Goal: Transaction & Acquisition: Purchase product/service

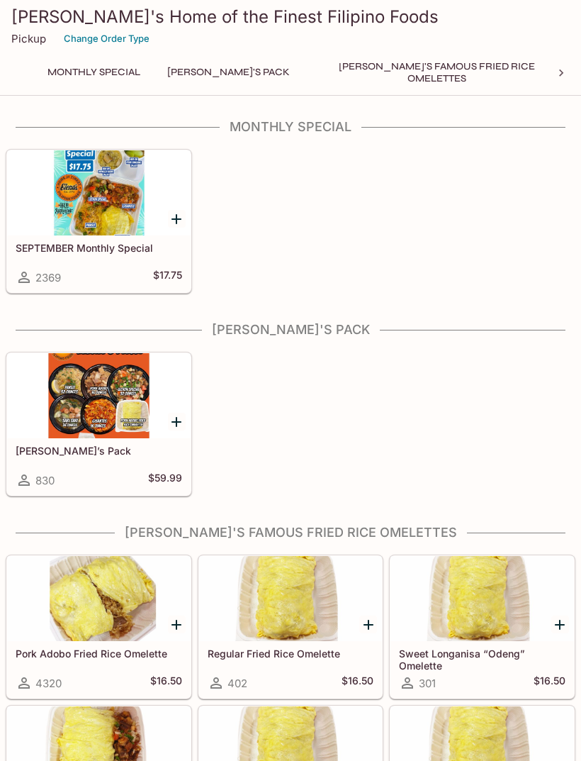
click at [61, 395] on div at bounding box center [99, 395] width 184 height 85
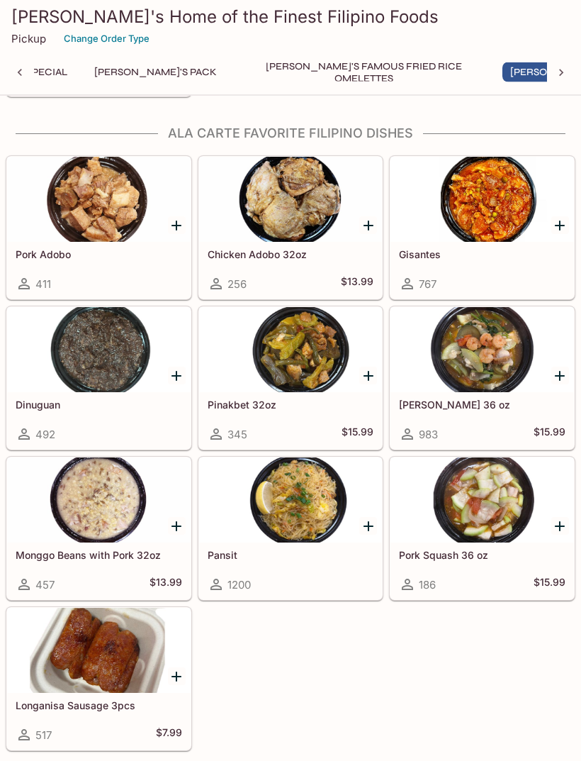
scroll to position [1255, 0]
click at [99, 206] on div at bounding box center [99, 199] width 184 height 85
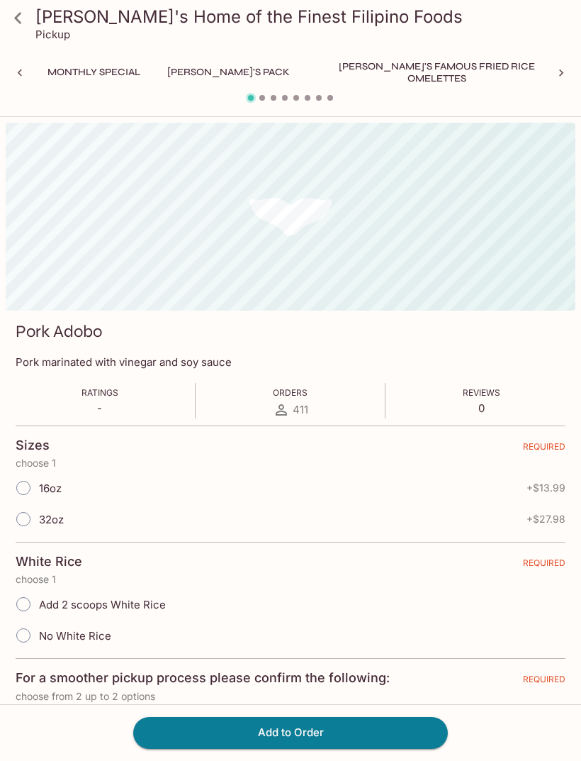
scroll to position [0, 288]
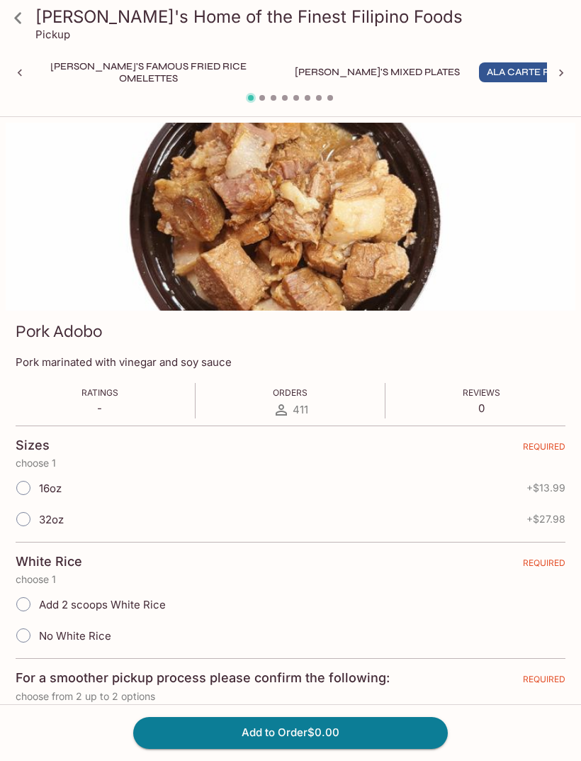
click at [9, 488] on input "16oz" at bounding box center [24, 488] width 30 height 30
radio input "true"
click at [380, 748] on button "Add to Order $13.99" at bounding box center [290, 732] width 315 height 31
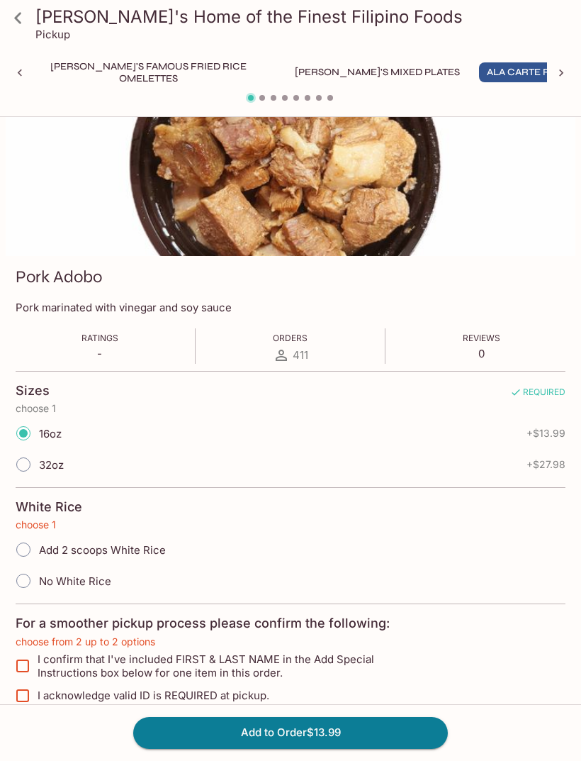
scroll to position [72, 0]
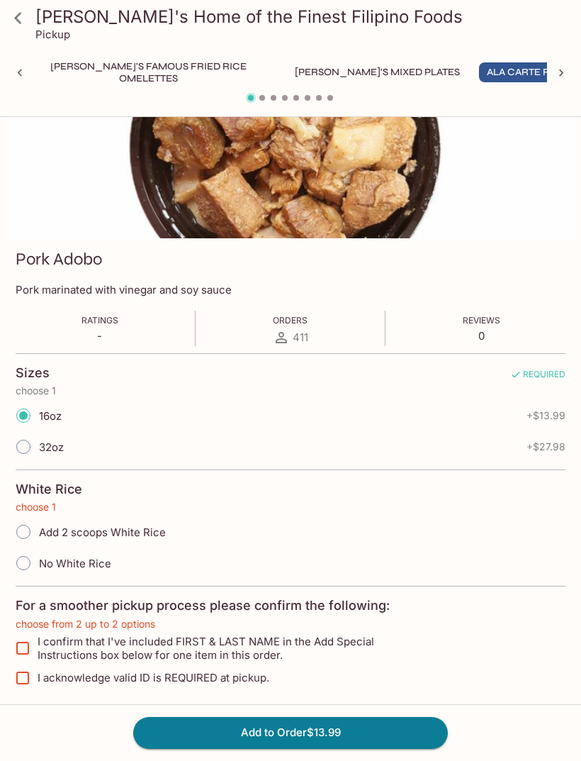
click at [367, 748] on button "Add to Order $13.99" at bounding box center [290, 732] width 315 height 31
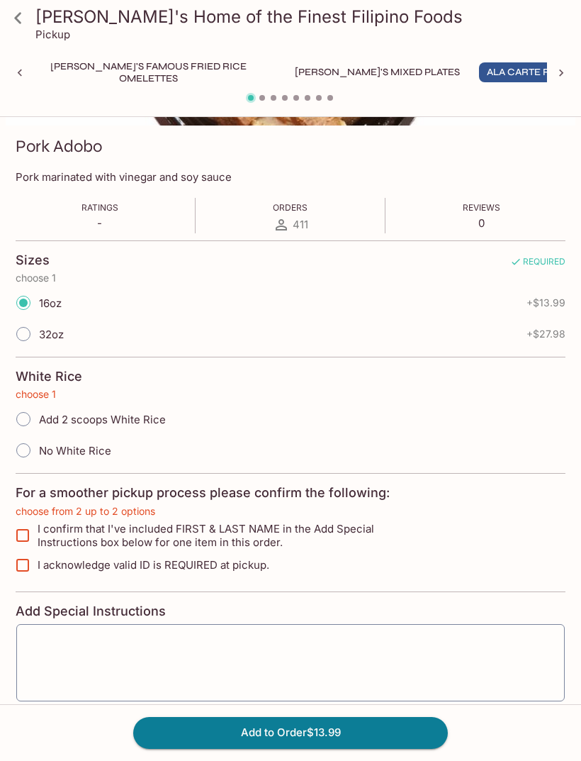
scroll to position [184, 0]
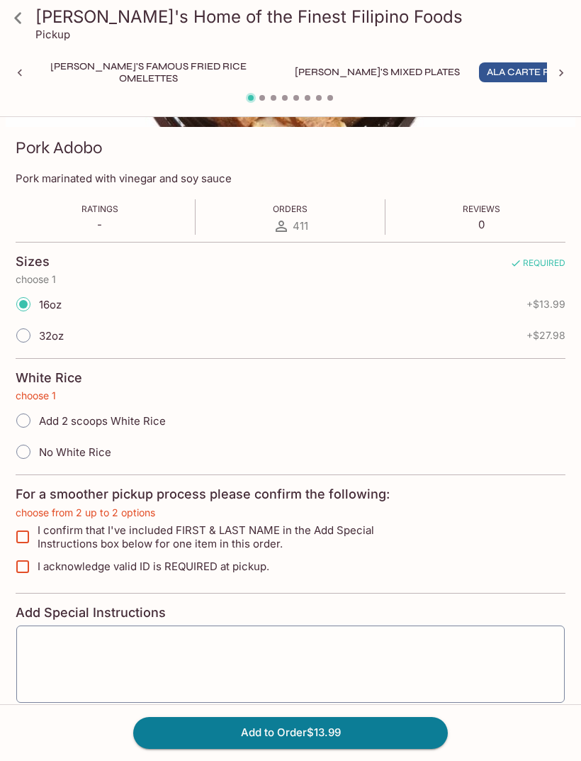
click at [354, 748] on button "Add to Order $13.99" at bounding box center [290, 732] width 315 height 31
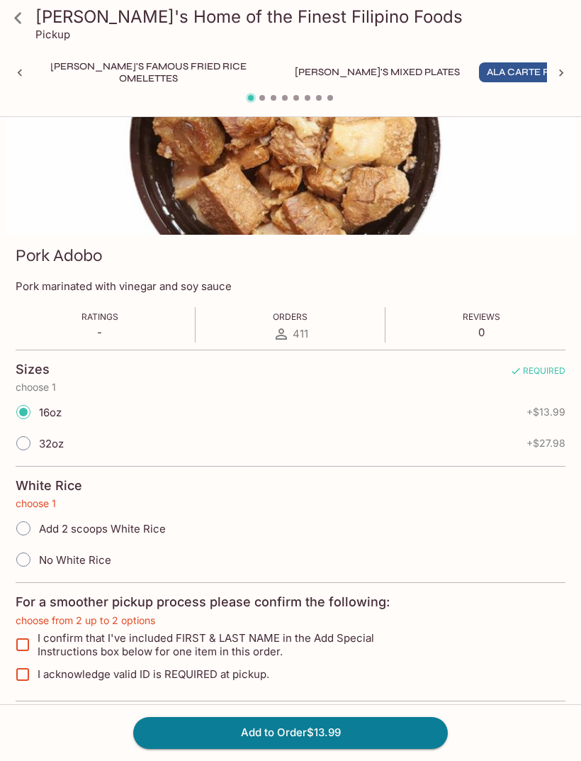
scroll to position [0, 0]
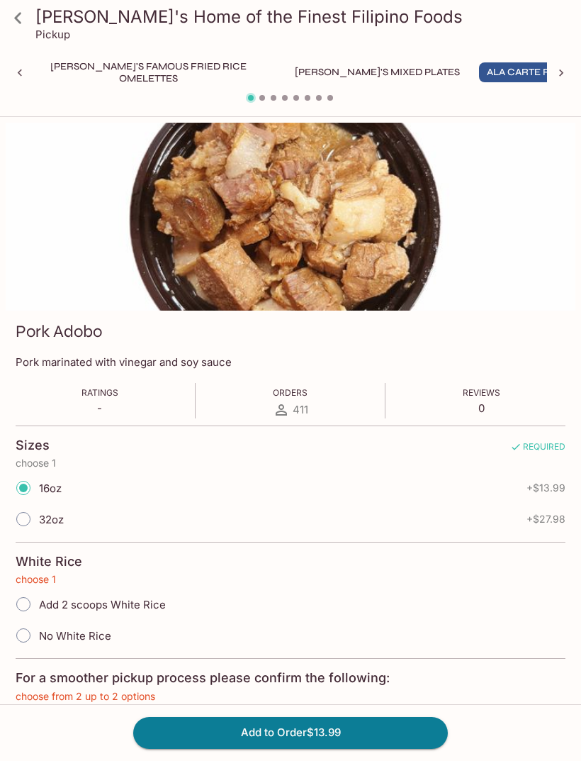
click at [27, 18] on icon at bounding box center [18, 18] width 25 height 25
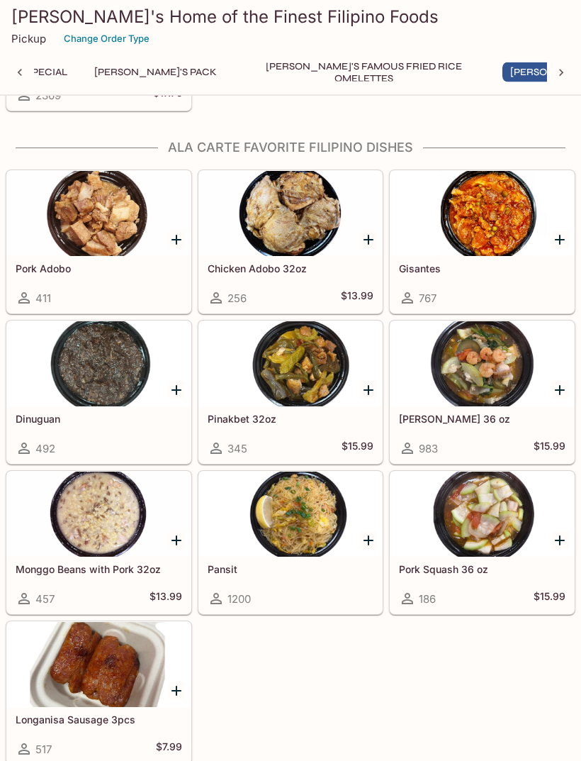
scroll to position [1243, 0]
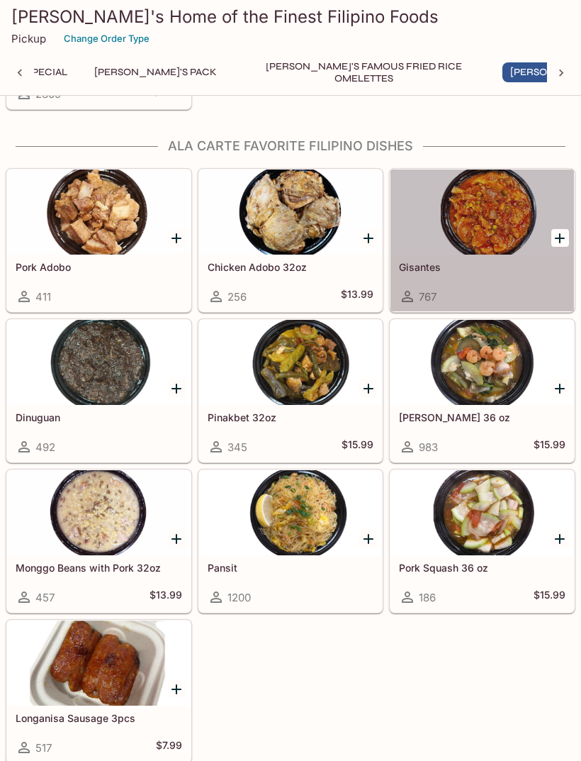
click at [525, 259] on div "Gisantes 767" at bounding box center [483, 282] width 184 height 57
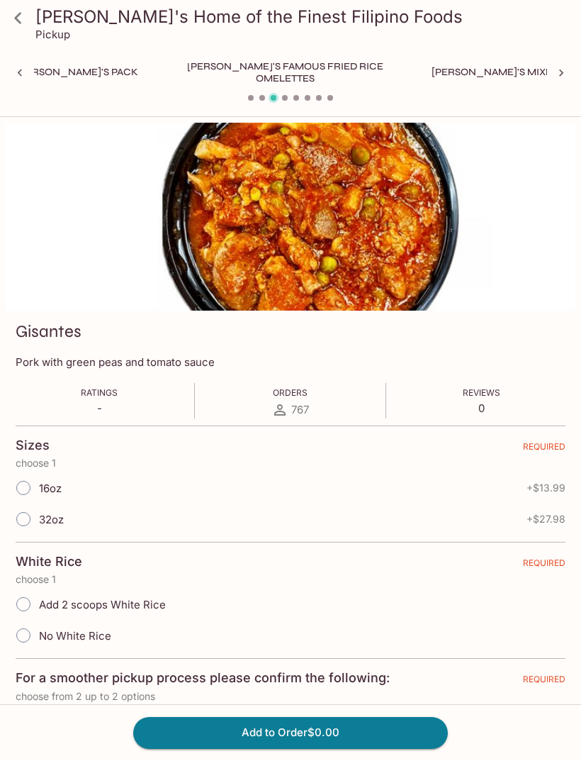
scroll to position [0, 288]
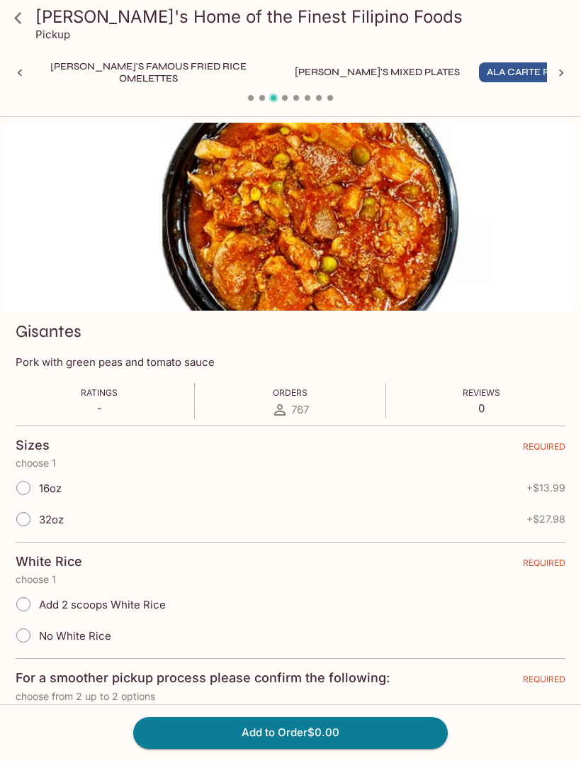
click at [20, 485] on input "16oz" at bounding box center [24, 488] width 30 height 30
radio input "true"
click at [337, 748] on button "Add to Order $13.99" at bounding box center [290, 732] width 315 height 31
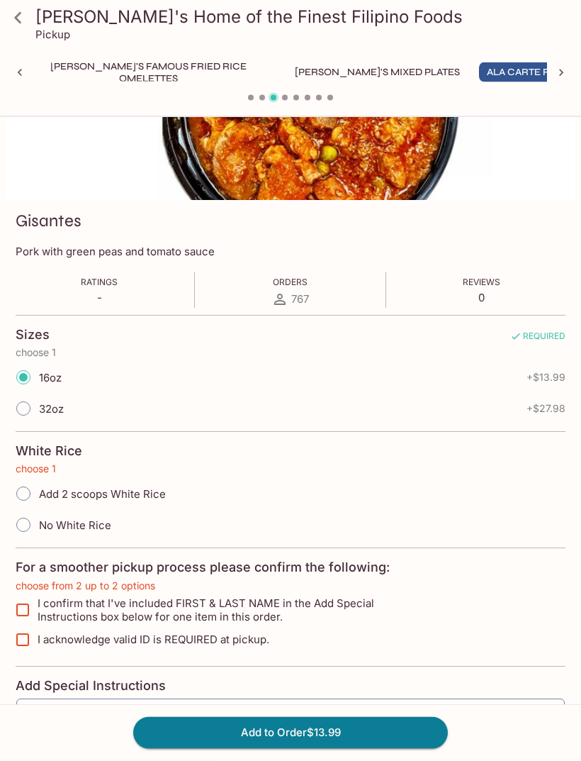
scroll to position [213, 0]
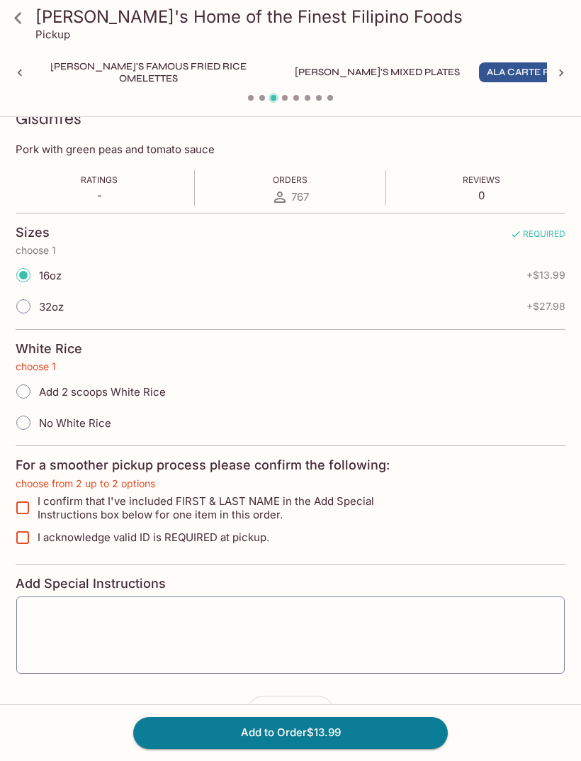
click at [28, 495] on input "I confirm that I've included FIRST & LAST NAME in the Add Special Instructions …" at bounding box center [23, 507] width 28 height 28
checkbox input "true"
click at [27, 537] on input "I acknowledge valid ID is REQUIRED at pickup." at bounding box center [23, 537] width 28 height 28
checkbox input "true"
click at [387, 748] on button "Add to Order $13.99" at bounding box center [290, 732] width 315 height 31
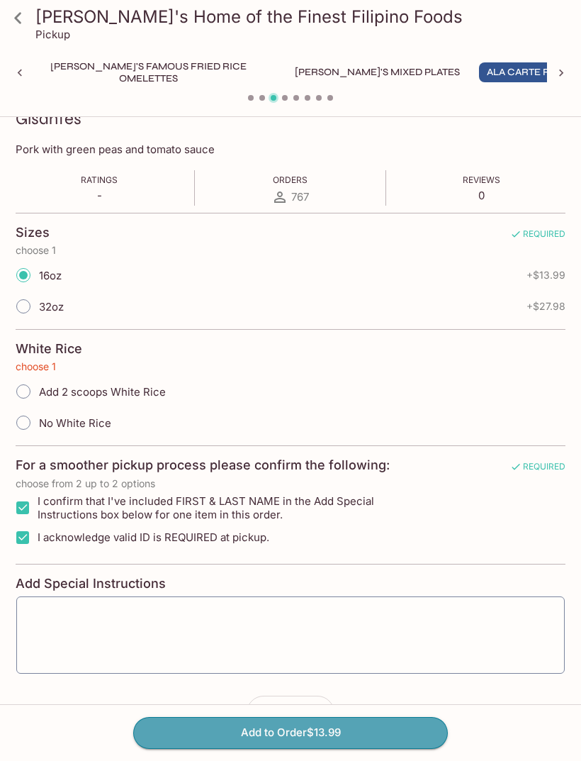
click at [360, 748] on button "Add to Order $13.99" at bounding box center [290, 732] width 315 height 31
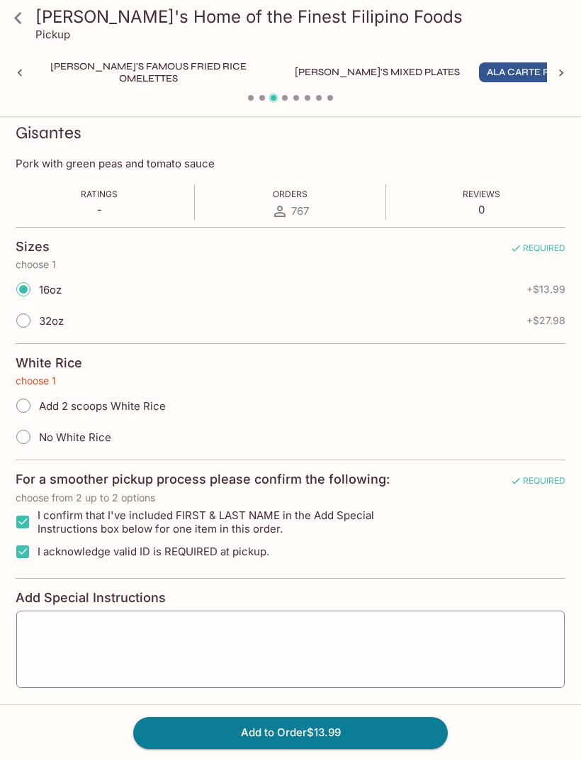
scroll to position [193, 0]
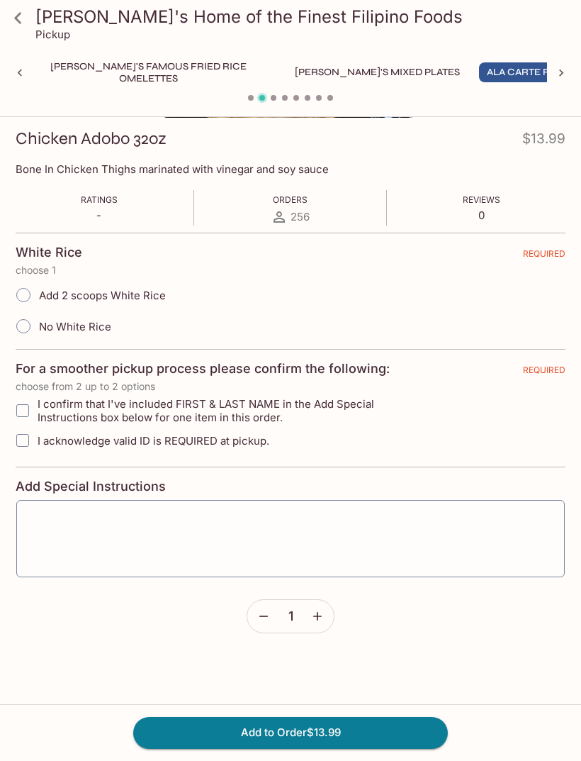
click at [22, 18] on icon at bounding box center [18, 18] width 25 height 25
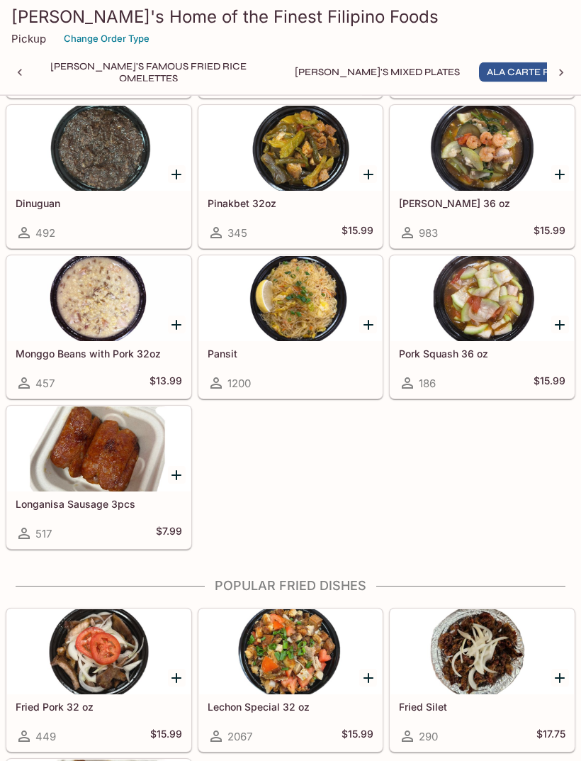
scroll to position [1457, 0]
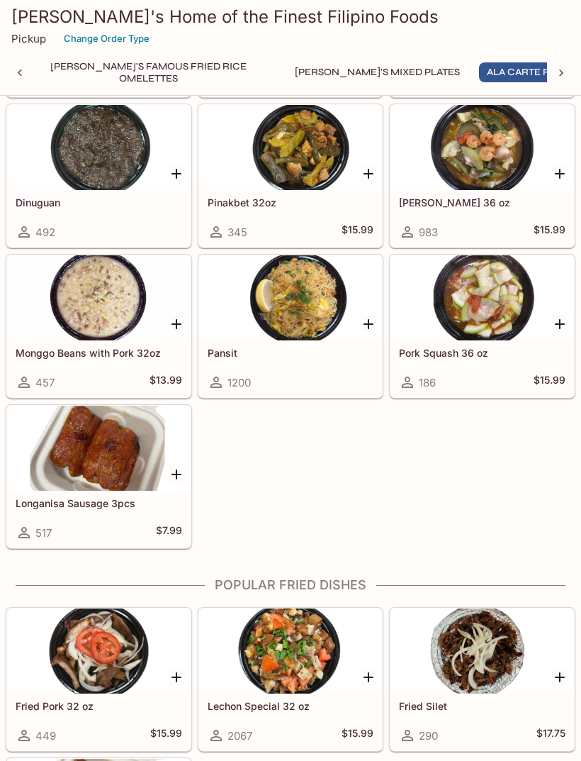
click at [352, 327] on div at bounding box center [291, 297] width 184 height 85
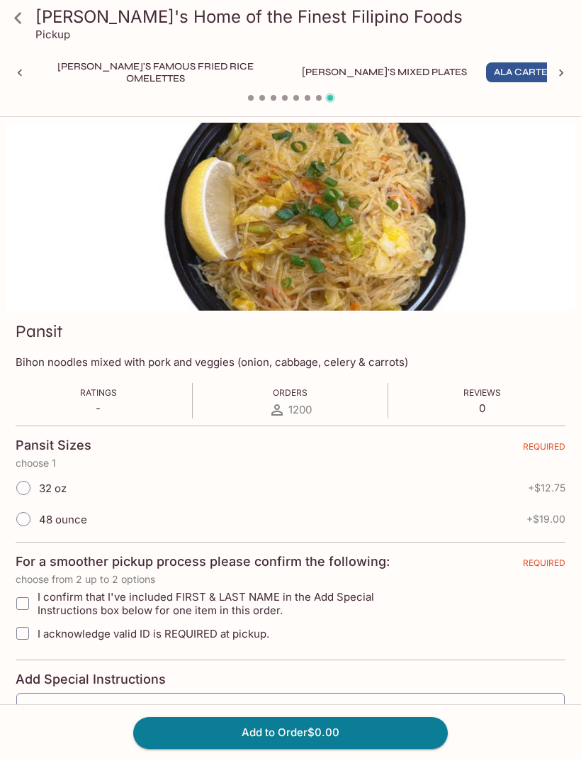
scroll to position [0, 288]
click at [22, 493] on input "32 oz" at bounding box center [24, 488] width 30 height 30
radio input "true"
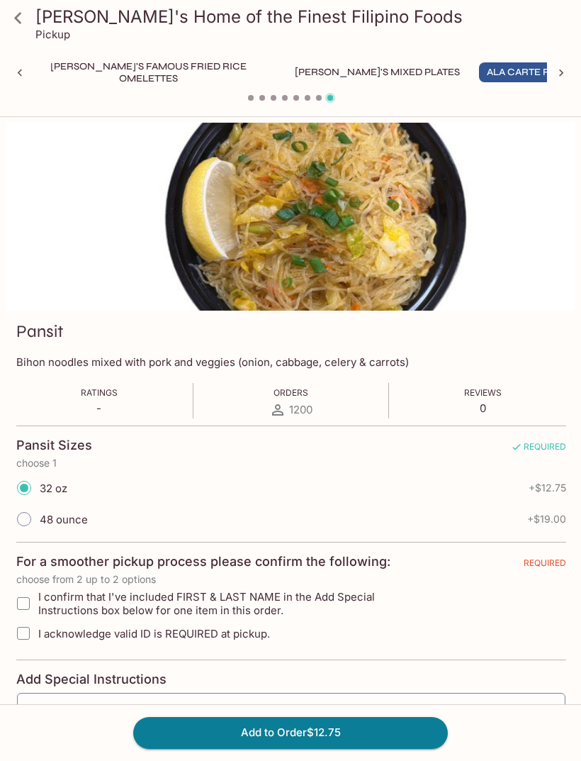
click at [386, 748] on button "Add to Order $12.75" at bounding box center [290, 732] width 315 height 31
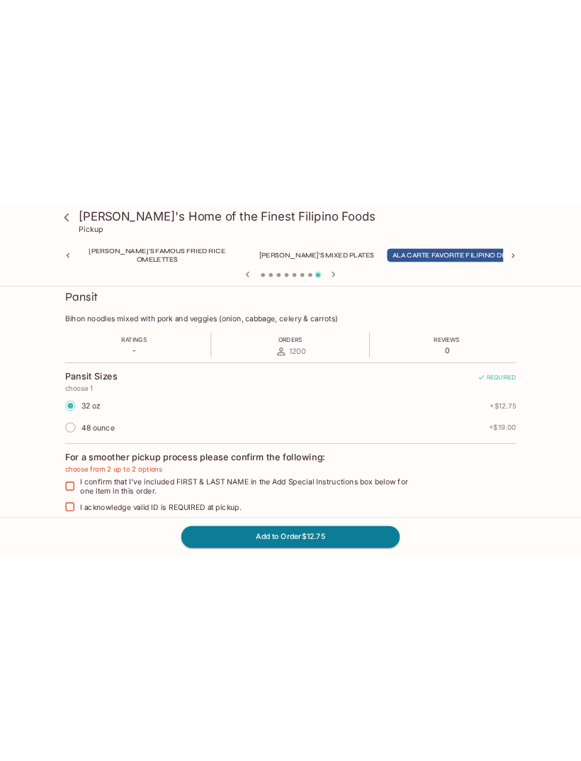
scroll to position [72, 0]
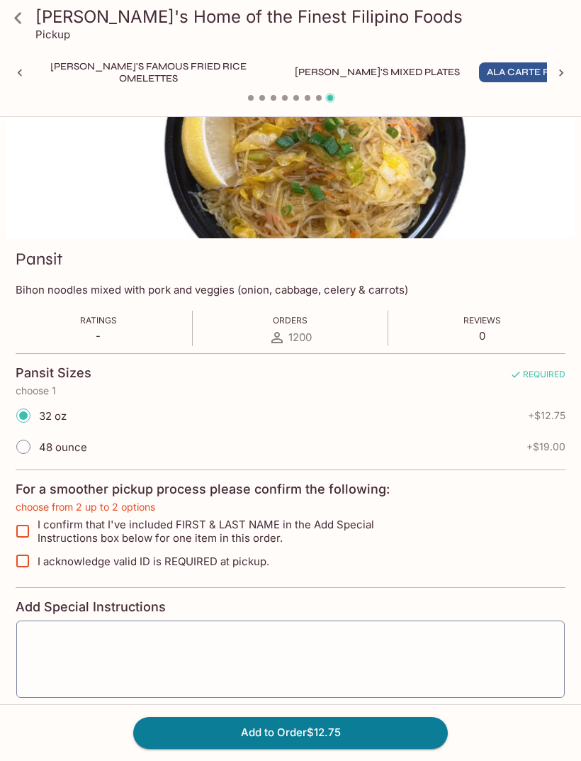
click at [26, 534] on input "I confirm that I've included FIRST & LAST NAME in the Add Special Instructions …" at bounding box center [23, 531] width 28 height 28
click at [26, 533] on input "I confirm that I've included FIRST & LAST NAME in the Add Special Instructions …" at bounding box center [23, 531] width 28 height 28
click at [22, 531] on input "I confirm that I've included FIRST & LAST NAME in the Add Special Instructions …" at bounding box center [23, 531] width 28 height 28
checkbox input "true"
click at [28, 564] on input "I acknowledge valid ID is REQUIRED at pickup." at bounding box center [23, 561] width 28 height 28
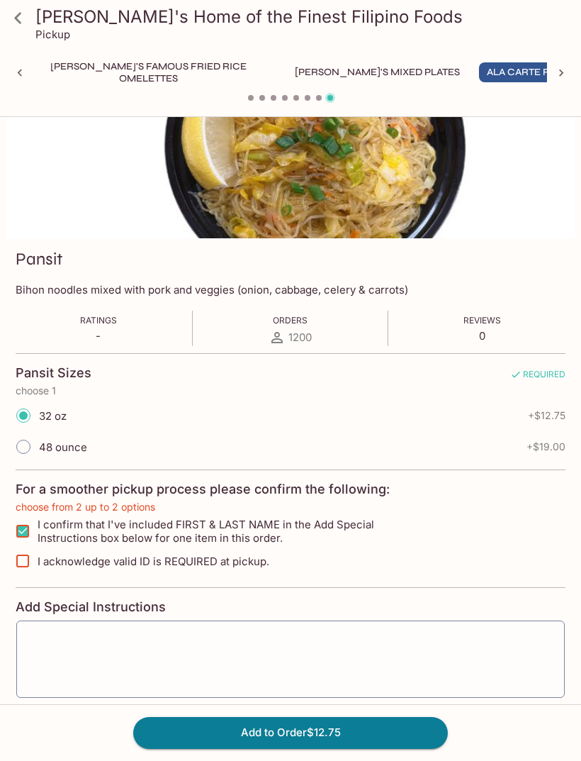
checkbox input "true"
click at [388, 748] on button "Add to Order $12.75" at bounding box center [290, 732] width 315 height 31
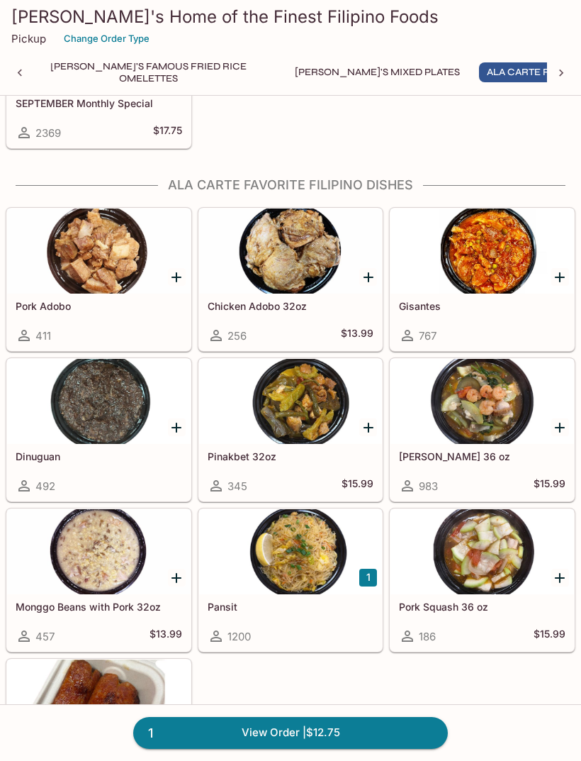
scroll to position [1201, 0]
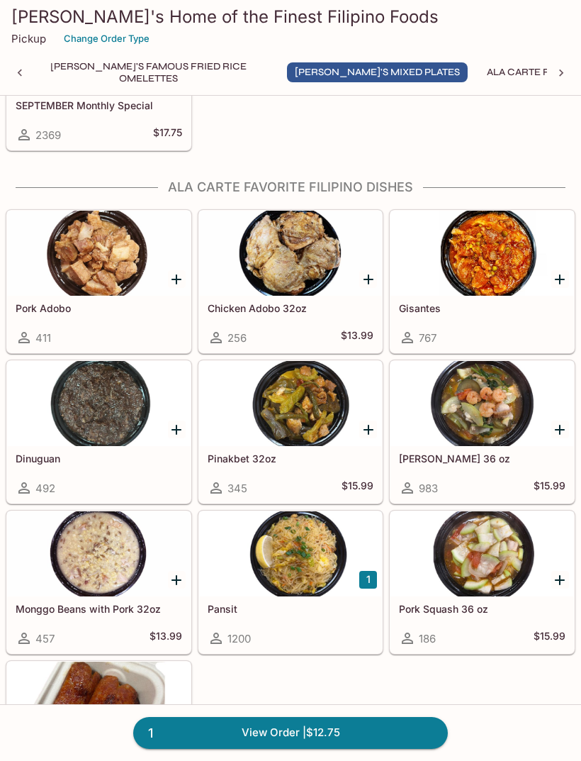
click at [160, 269] on div at bounding box center [99, 253] width 184 height 85
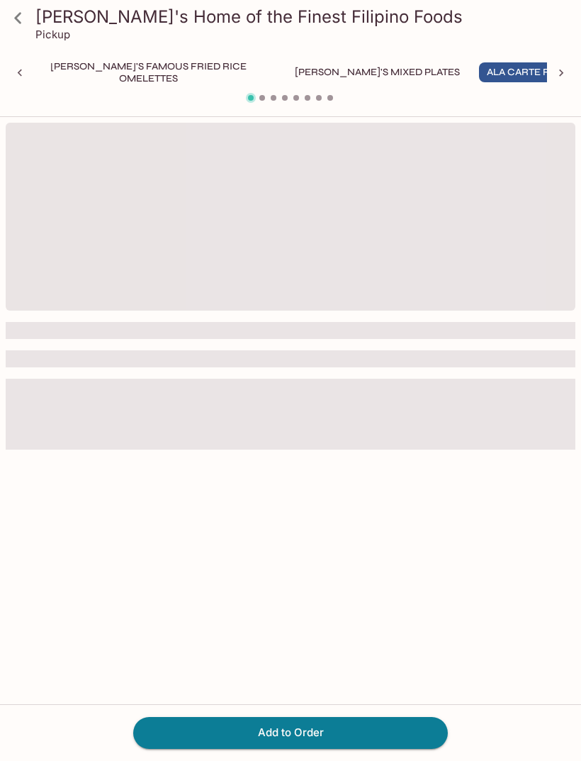
scroll to position [0, 288]
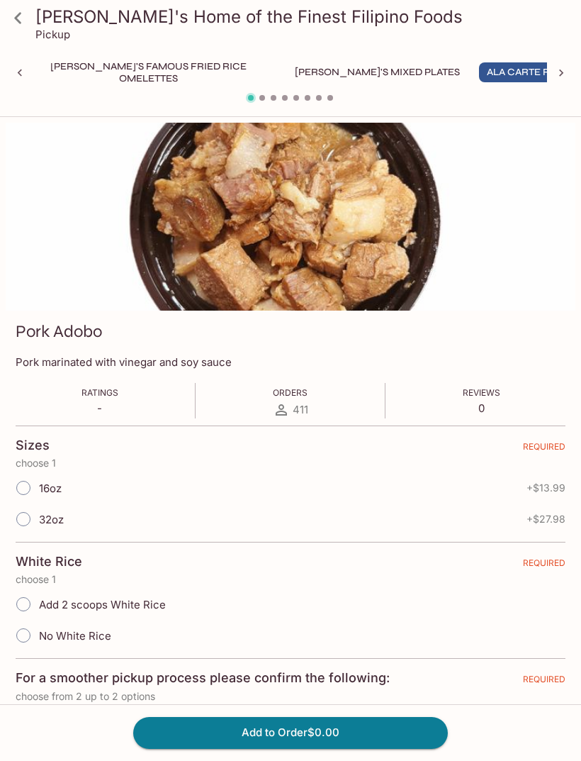
click at [23, 488] on input "16oz" at bounding box center [24, 488] width 30 height 30
radio input "true"
click at [30, 628] on input "No White Rice" at bounding box center [24, 635] width 30 height 30
radio input "true"
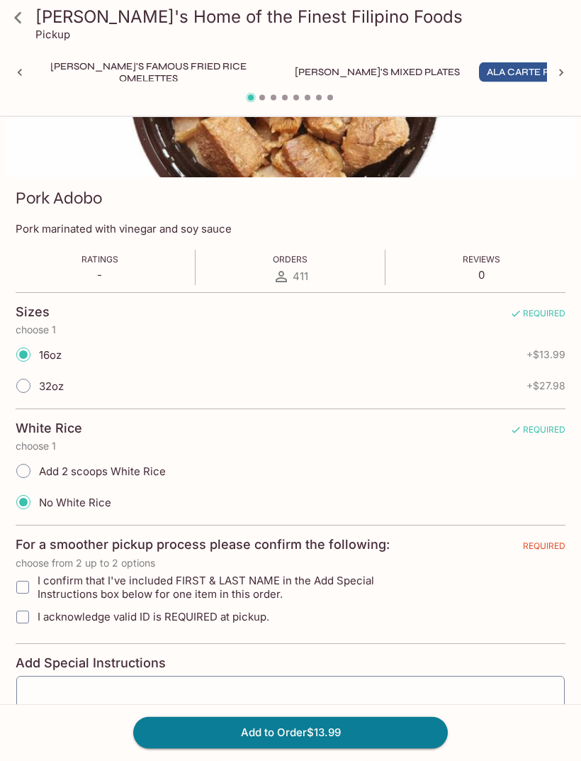
scroll to position [157, 0]
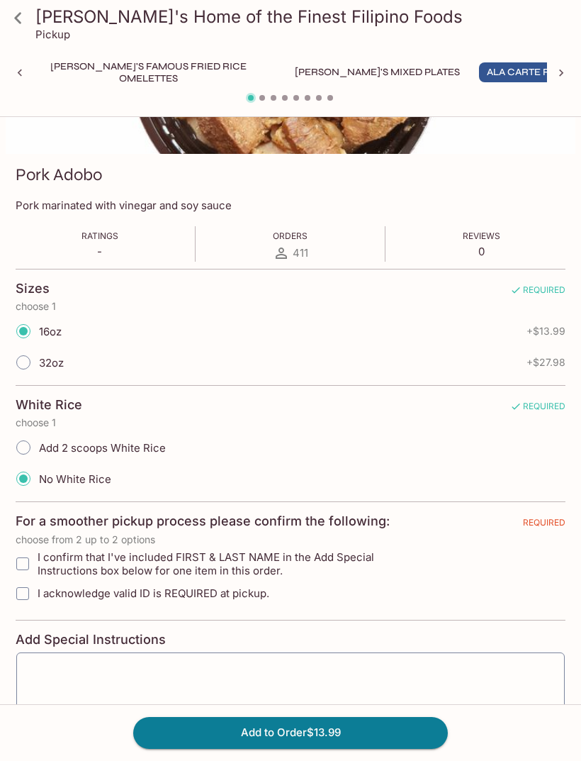
click at [32, 557] on input "I confirm that I've included FIRST & LAST NAME in the Add Special Instructions …" at bounding box center [23, 563] width 28 height 28
checkbox input "true"
click at [36, 590] on input "I acknowledge valid ID is REQUIRED at pickup." at bounding box center [23, 593] width 28 height 28
checkbox input "true"
click at [397, 748] on button "Add to Order $13.99" at bounding box center [290, 732] width 315 height 31
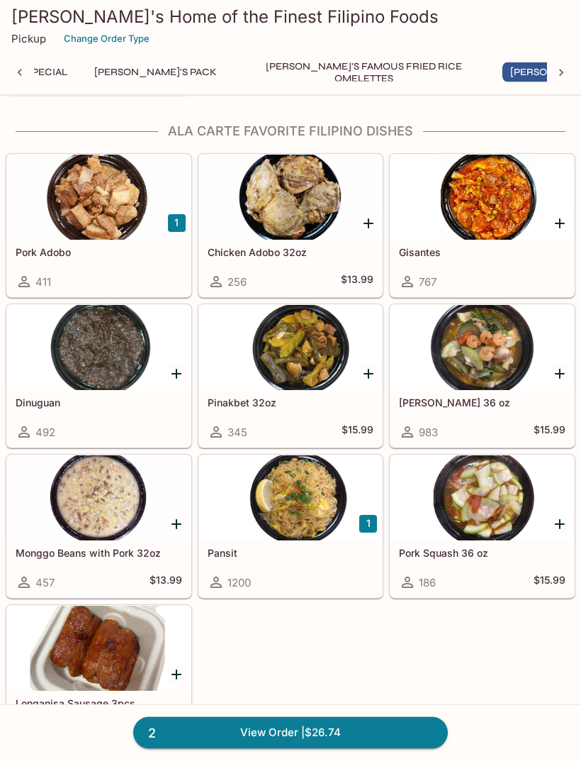
scroll to position [1257, 0]
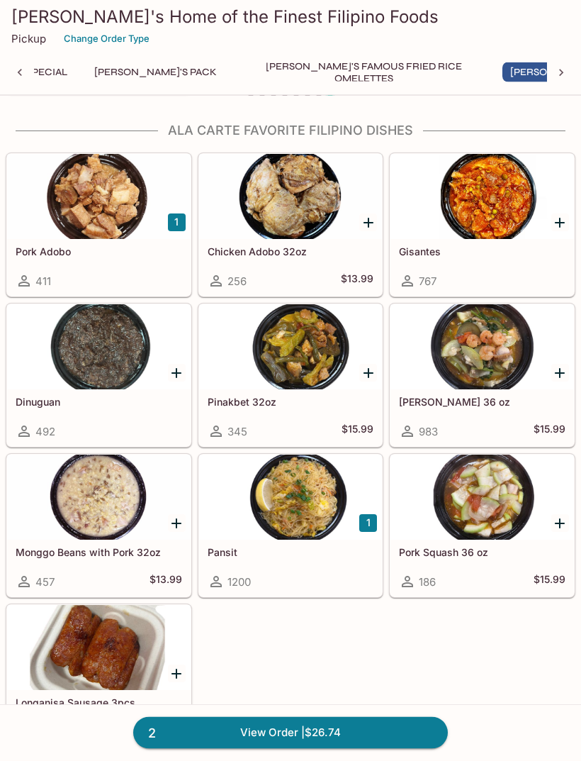
click at [566, 223] on icon "Add Gisantes" at bounding box center [559, 223] width 17 height 17
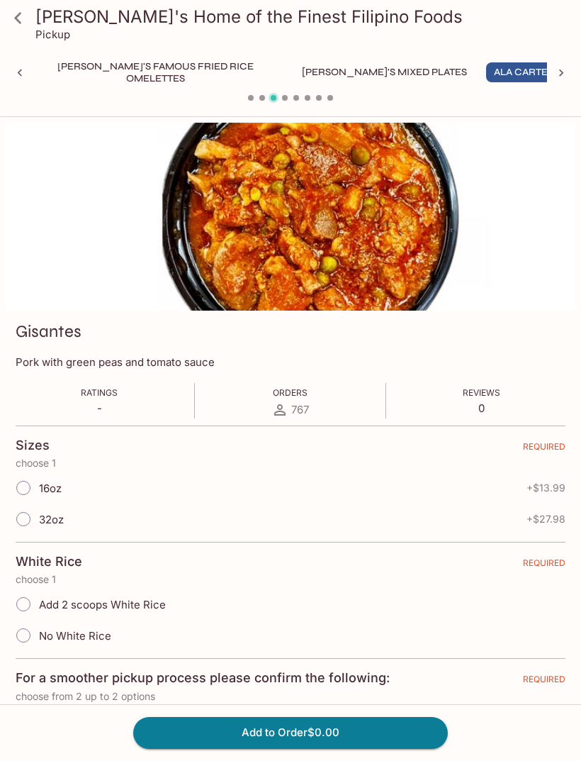
scroll to position [0, 288]
click at [27, 486] on input "16oz" at bounding box center [24, 488] width 30 height 30
radio input "true"
click at [24, 632] on input "No White Rice" at bounding box center [24, 635] width 30 height 30
radio input "true"
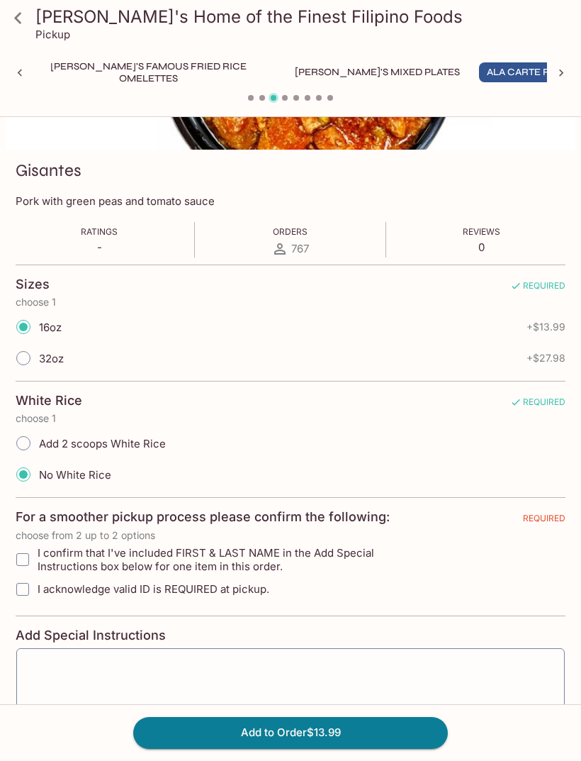
scroll to position [165, 0]
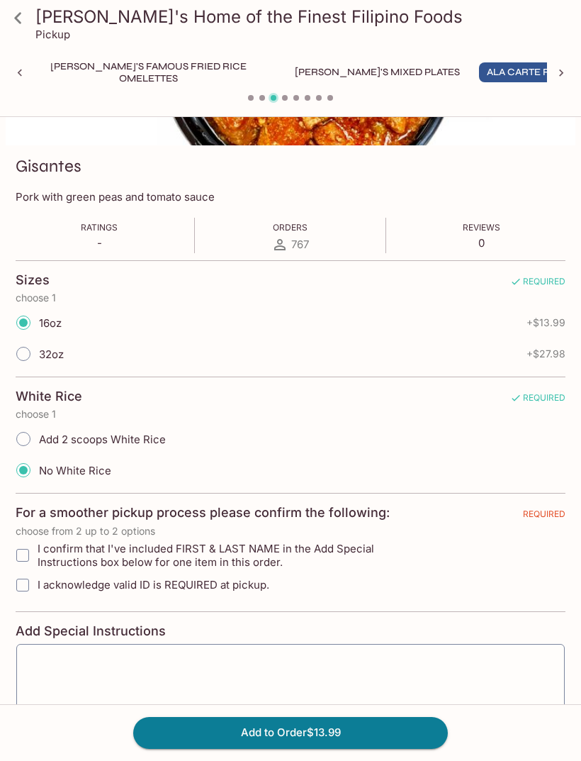
click at [29, 553] on input "I confirm that I've included FIRST & LAST NAME in the Add Special Instructions …" at bounding box center [23, 555] width 28 height 28
checkbox input "true"
click at [32, 586] on input "I acknowledge valid ID is REQUIRED at pickup." at bounding box center [23, 585] width 28 height 28
checkbox input "true"
click at [397, 748] on button "Add to Order $13.99" at bounding box center [290, 732] width 315 height 31
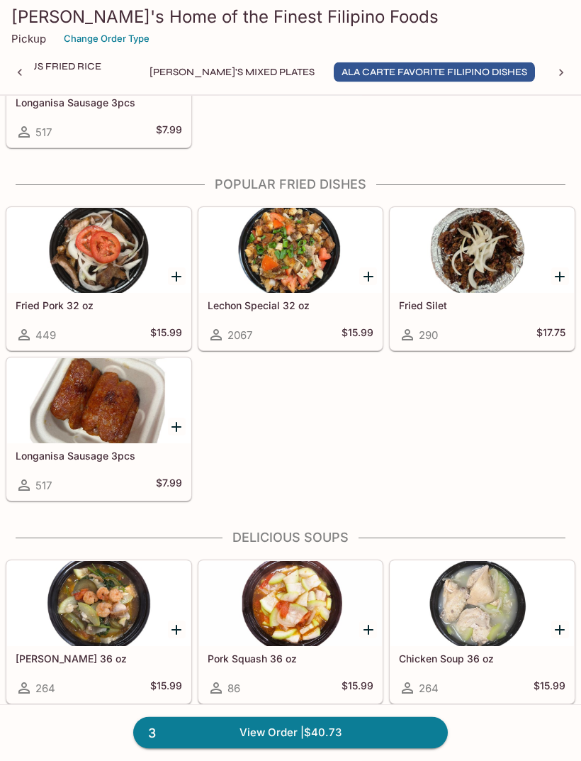
click at [364, 276] on icon "Add Lechon Special 32 oz" at bounding box center [368, 277] width 17 height 17
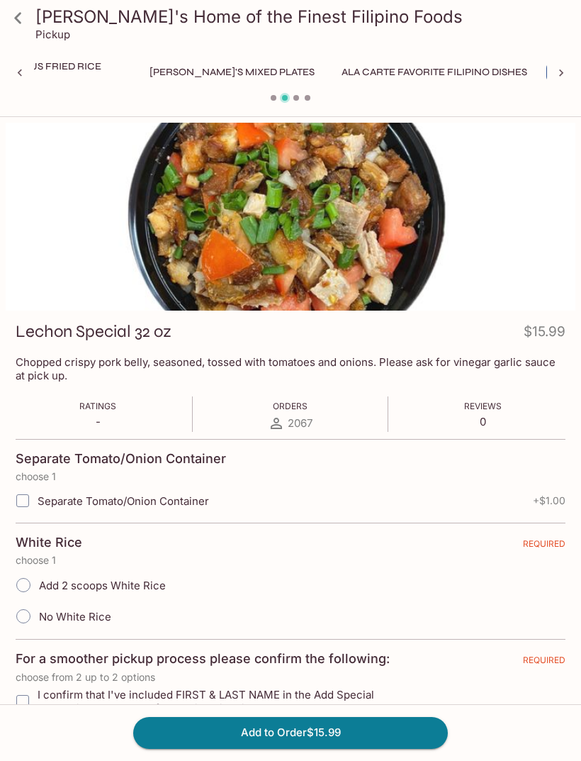
click at [27, 497] on input "Separate Tomato/Onion Container" at bounding box center [23, 500] width 28 height 28
checkbox input "true"
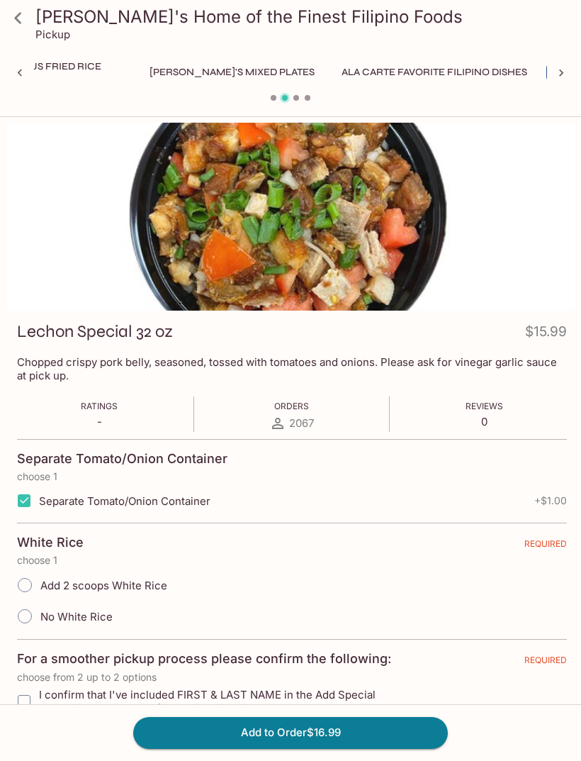
click at [28, 614] on input "No White Rice" at bounding box center [25, 616] width 30 height 30
radio input "true"
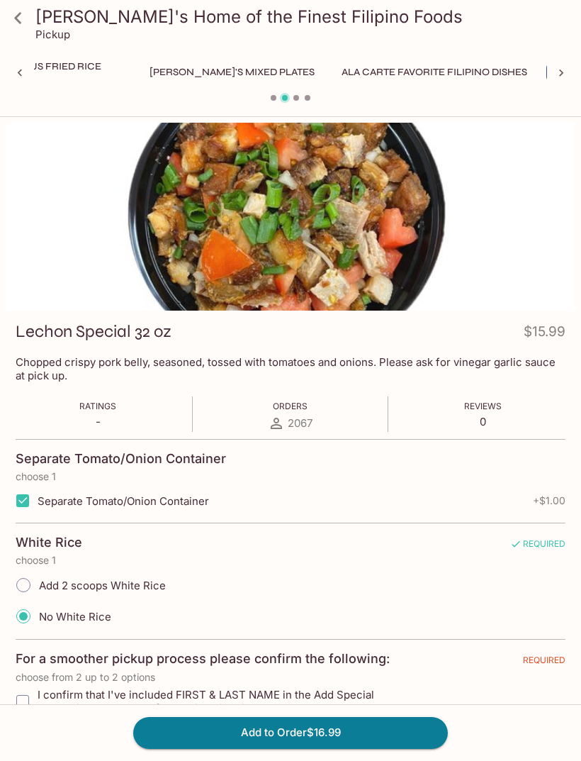
click at [28, 700] on input "I confirm that I've included FIRST & LAST NAME in the Add Special Instructions …" at bounding box center [23, 701] width 28 height 28
checkbox input "true"
click at [3, 734] on div "Fried Pork 32 oz $15.99 One day marinated pork chop with vinegar garlic served …" at bounding box center [290, 562] width 581 height 878
click at [19, 729] on input "I acknowledge valid ID is REQUIRED at pickup." at bounding box center [23, 731] width 28 height 28
checkbox input "true"
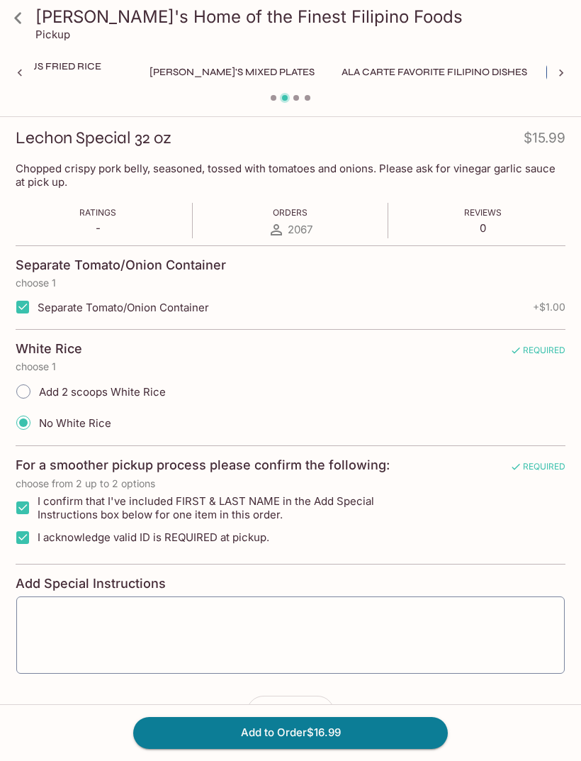
click at [333, 748] on button "Add to Order $16.99" at bounding box center [290, 732] width 315 height 31
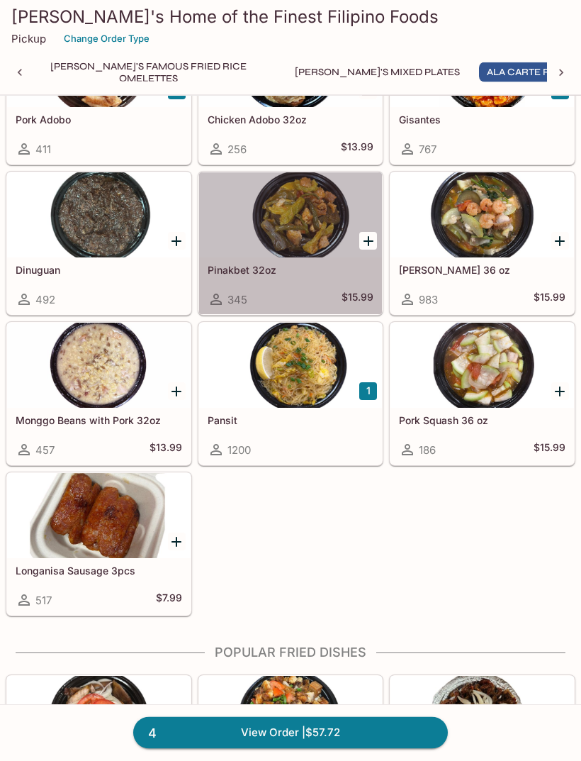
scroll to position [1390, 0]
click at [304, 218] on div at bounding box center [291, 214] width 184 height 85
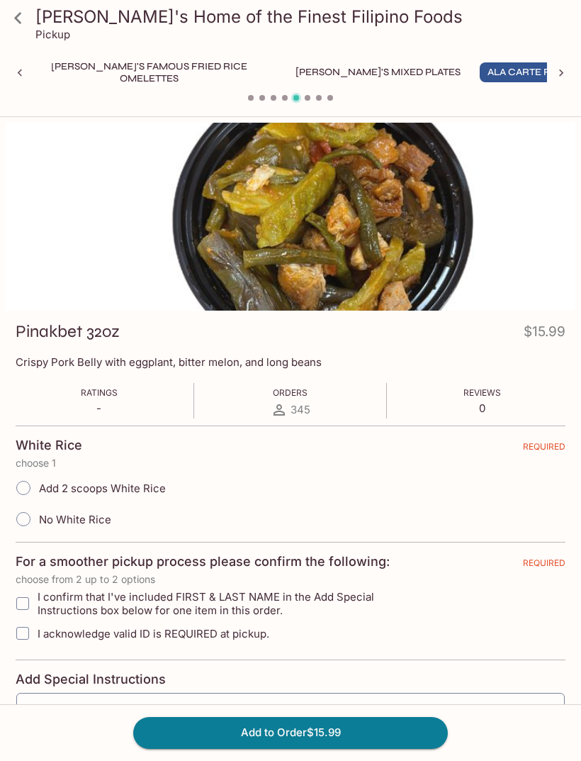
scroll to position [0, 288]
click at [28, 514] on input "No White Rice" at bounding box center [24, 519] width 30 height 30
radio input "true"
click at [25, 601] on input "I confirm that I've included FIRST & LAST NAME in the Add Special Instructions …" at bounding box center [23, 603] width 28 height 28
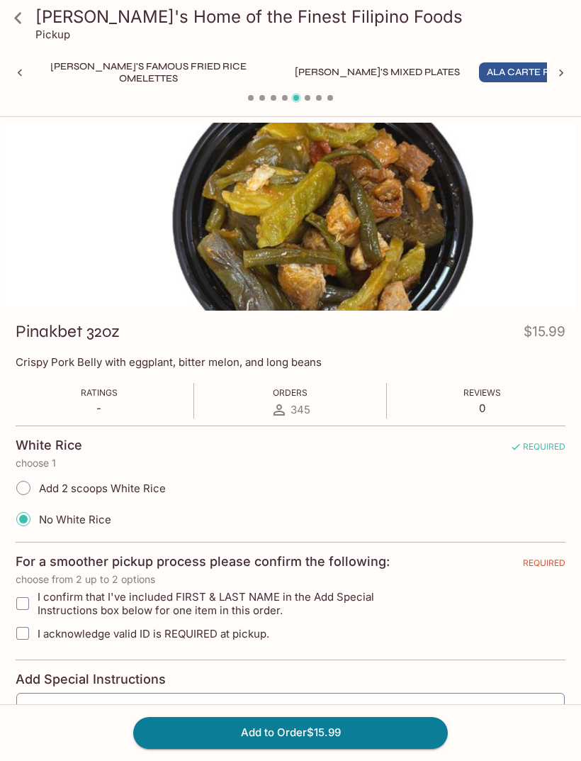
click at [34, 598] on input "I confirm that I've included FIRST & LAST NAME in the Add Special Instructions …" at bounding box center [23, 603] width 28 height 28
checkbox input "true"
click at [26, 625] on input "I acknowledge valid ID is REQUIRED at pickup." at bounding box center [23, 633] width 28 height 28
checkbox input "true"
click at [369, 748] on button "Add to Order $15.99" at bounding box center [290, 732] width 315 height 31
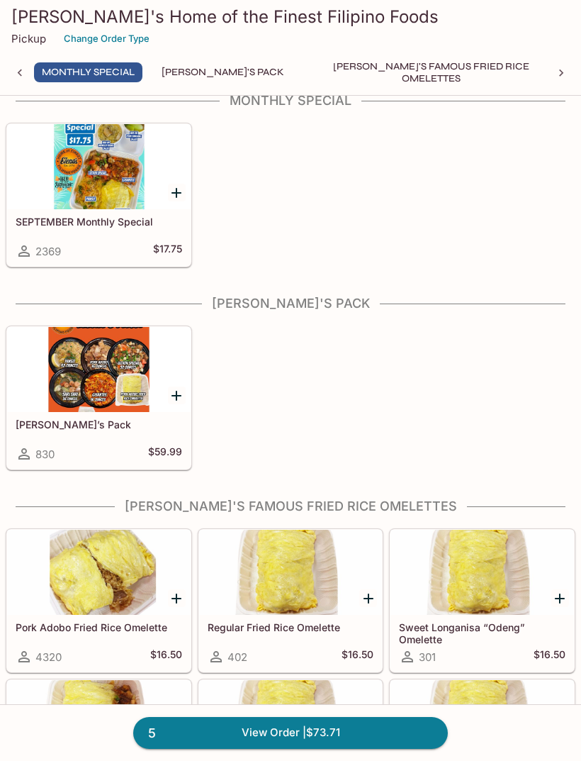
click at [101, 375] on div at bounding box center [99, 369] width 184 height 85
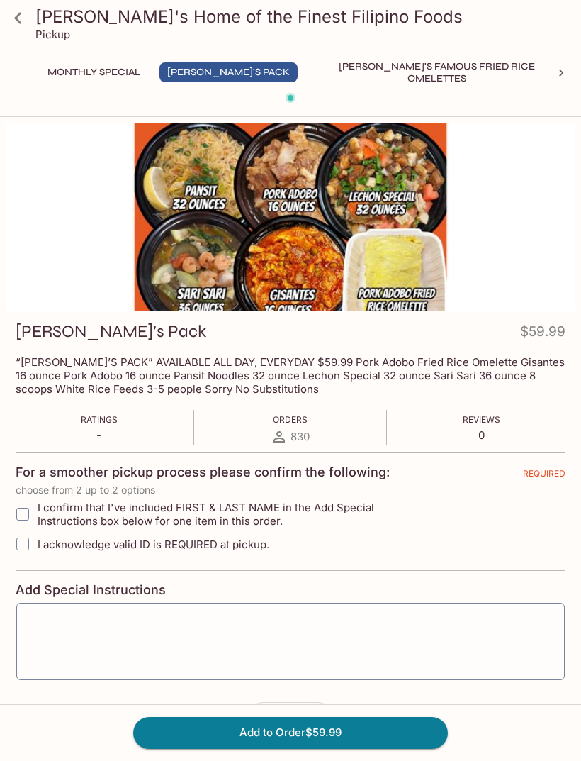
click at [26, 508] on input "I confirm that I've included FIRST & LAST NAME in the Add Special Instructions …" at bounding box center [23, 514] width 28 height 28
checkbox input "true"
click at [33, 543] on input "I acknowledge valid ID is REQUIRED at pickup." at bounding box center [23, 544] width 28 height 28
checkbox input "true"
click at [28, 20] on icon at bounding box center [18, 18] width 25 height 25
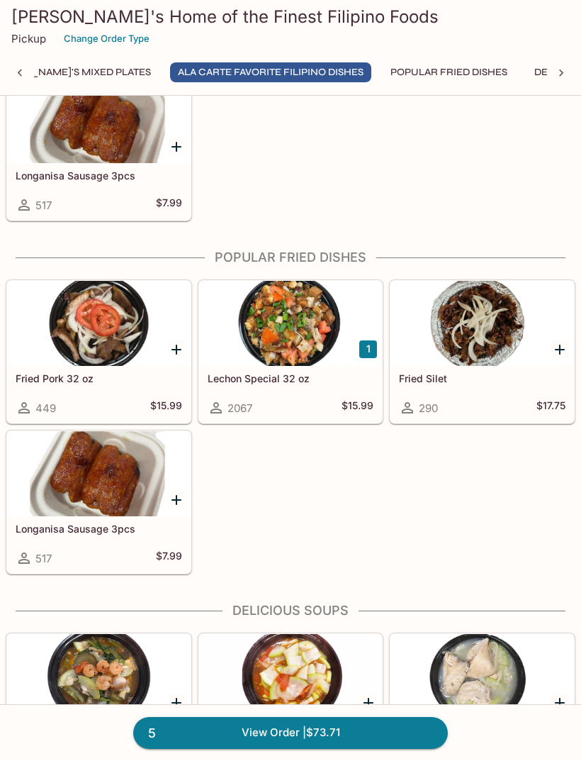
scroll to position [1782, 0]
